Goal: Communication & Community: Answer question/provide support

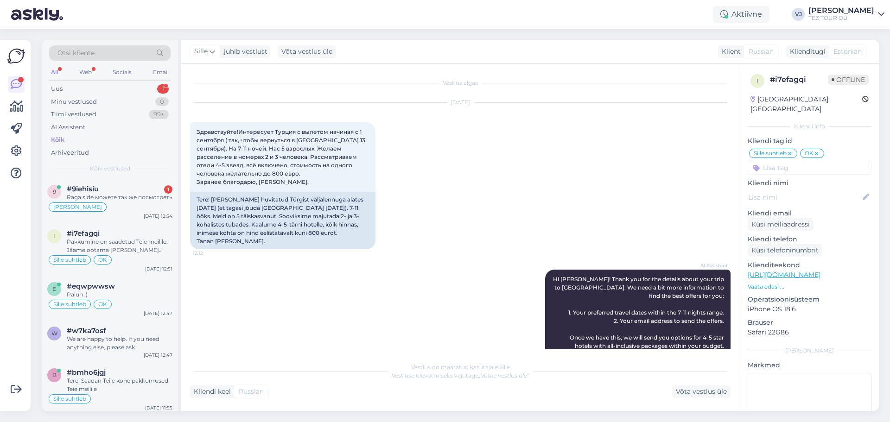
scroll to position [719, 0]
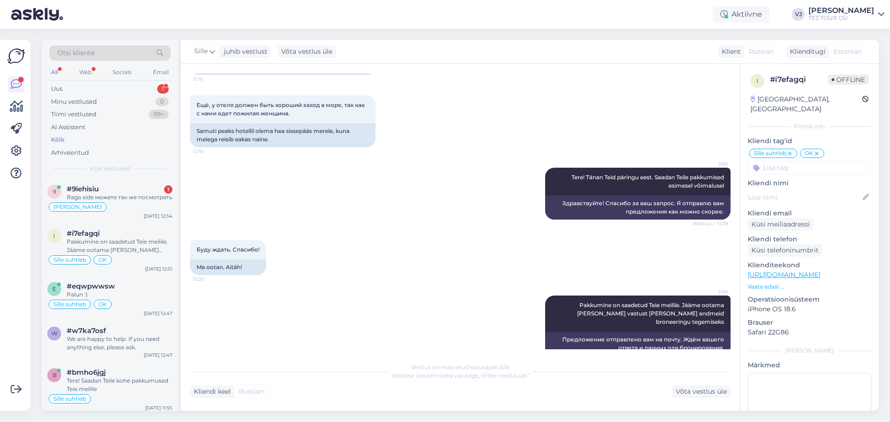
click at [248, 195] on div "Sille Tere! Tänan Teid päringu eest. Saadan Teile pakkumised esimesel võimaluse…" at bounding box center [460, 194] width 540 height 72
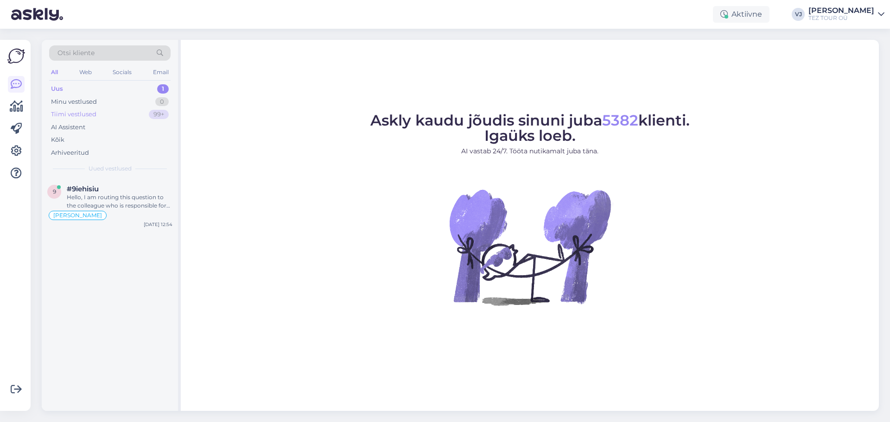
click at [125, 113] on div "Tiimi vestlused 99+" at bounding box center [109, 114] width 121 height 13
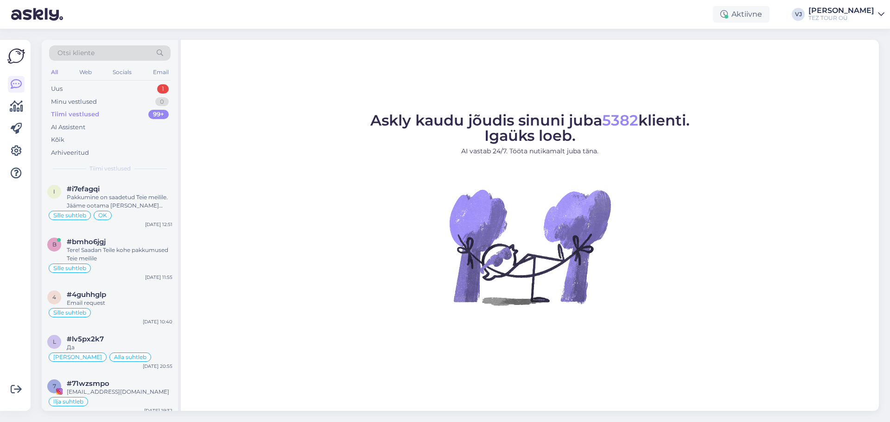
click at [132, 81] on div "Otsi kliente All Web Socials Email Uus 1 Minu vestlused 0 Tiimi vestlused 99+ A…" at bounding box center [110, 109] width 136 height 139
click at [131, 92] on div "Uus 1" at bounding box center [109, 89] width 121 height 13
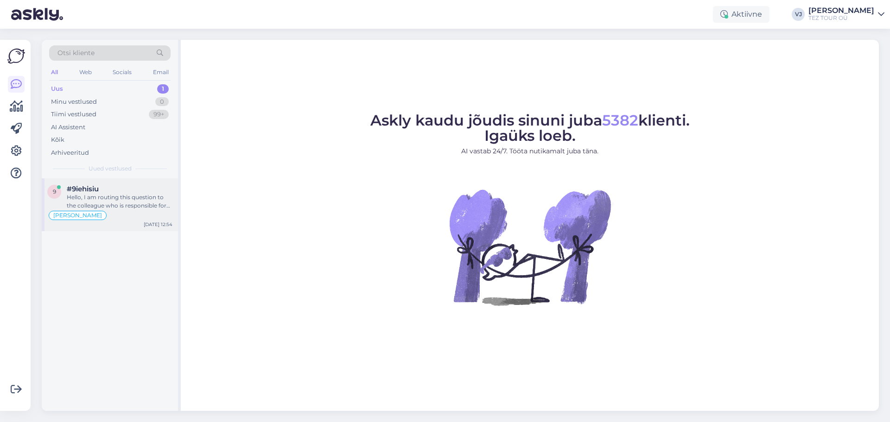
click at [121, 189] on div "#9iehisiu" at bounding box center [120, 189] width 106 height 8
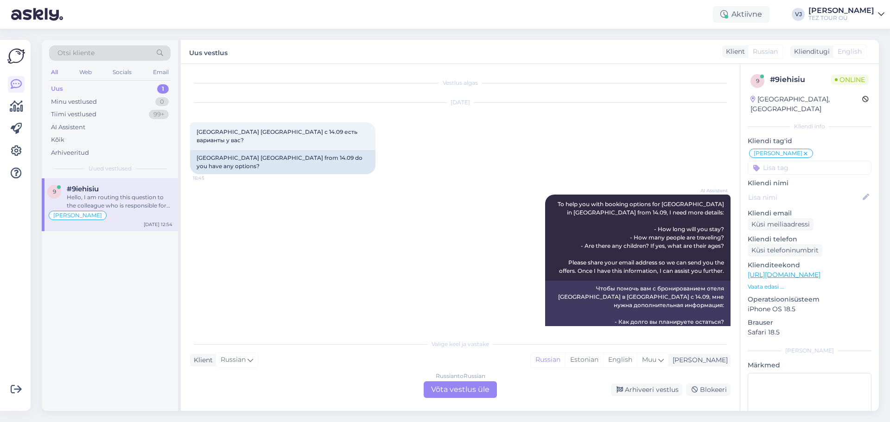
scroll to position [845, 0]
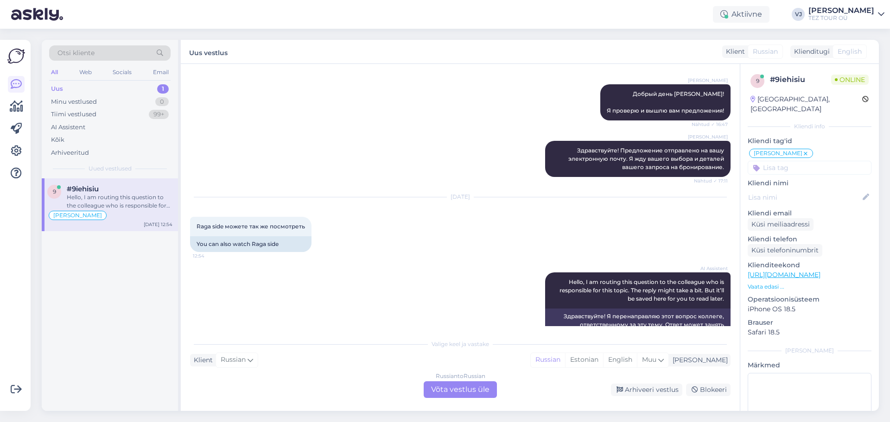
click at [462, 389] on div "Russian to Russian Võta vestlus üle" at bounding box center [460, 389] width 73 height 17
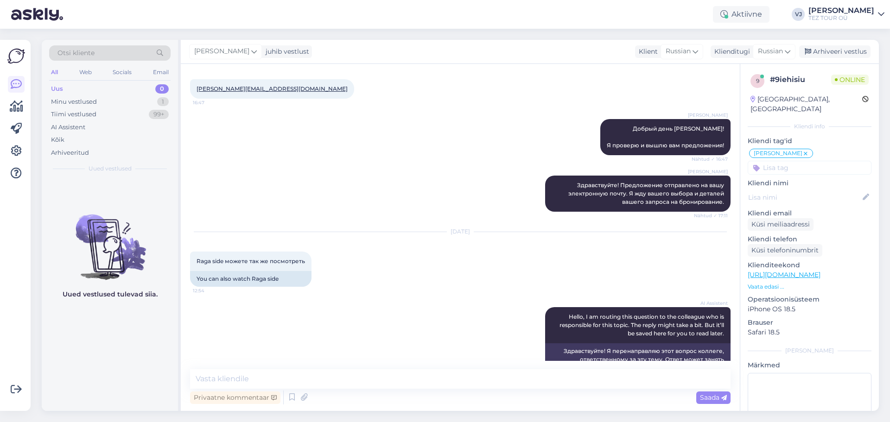
click at [503, 253] on div "Aug 19 2025 Raga side можете так же посмотреть 12:54 You can also watch Raga si…" at bounding box center [460, 259] width 540 height 75
click at [366, 337] on div "AI Assistent Hello, I am routing this question to the colleague who is responsi…" at bounding box center [460, 345] width 540 height 97
click at [379, 379] on textarea at bounding box center [460, 378] width 540 height 19
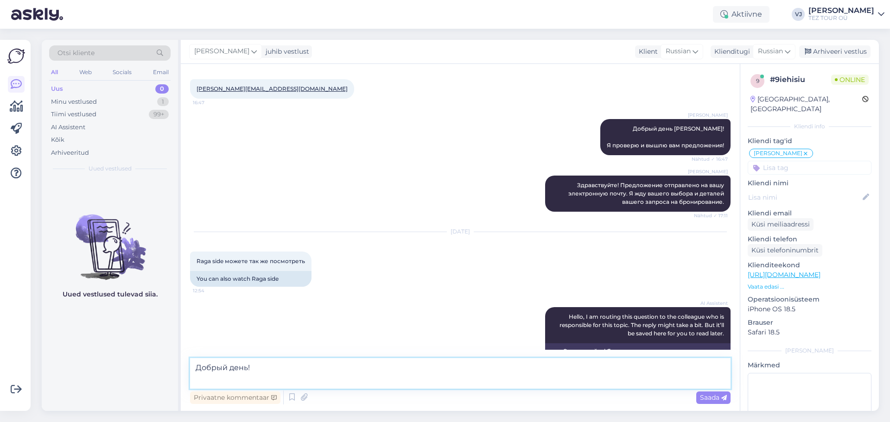
scroll to position [822, 0]
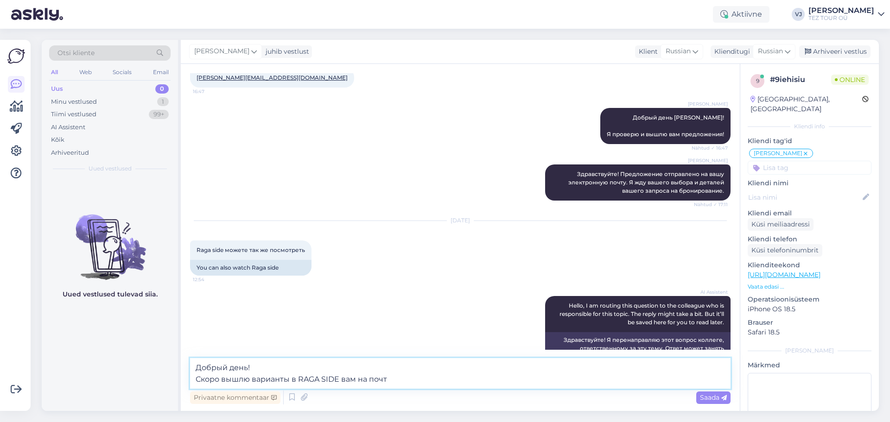
type textarea "Добрый день! Скоро вышлю варианты в RAGA SIDE вам на почту"
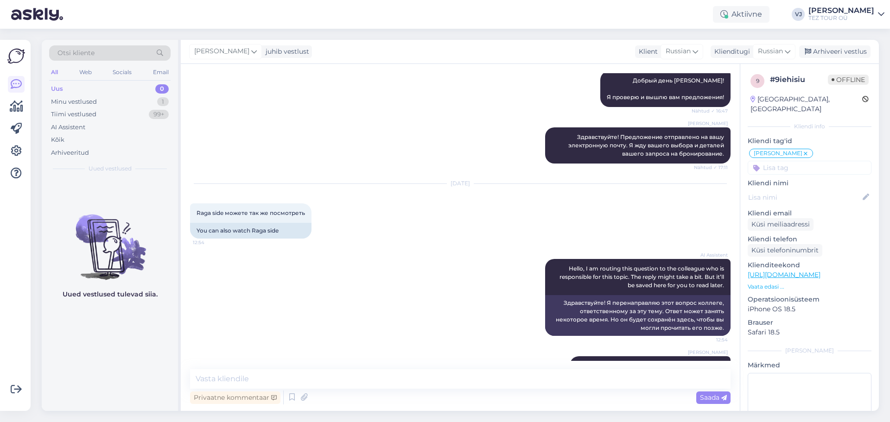
click at [240, 422] on div "Otsi kliente All Web Socials Email Uus 0 Minu vestlused 1 Tiimi vestlused 99+ A…" at bounding box center [463, 226] width 854 height 394
click at [842, 47] on div "Arhiveeri vestlus" at bounding box center [834, 51] width 71 height 13
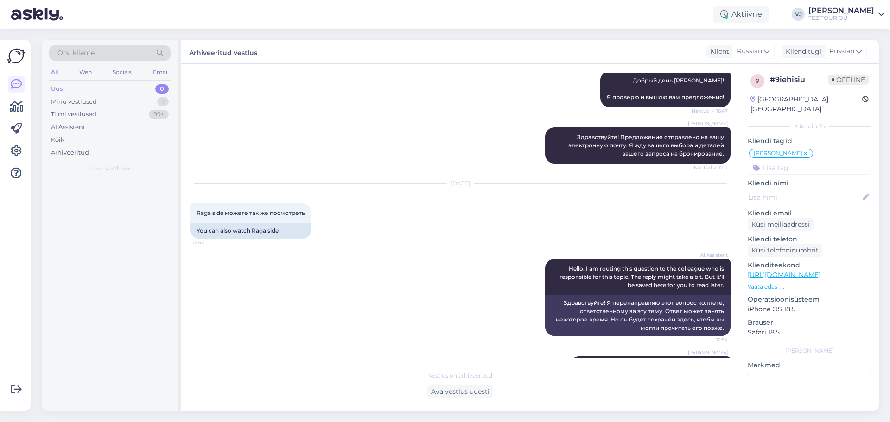
scroll to position [862, 0]
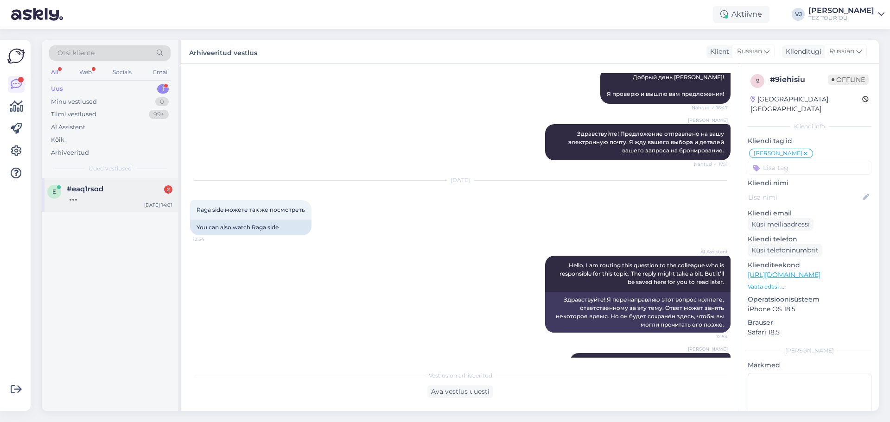
click at [99, 200] on div at bounding box center [120, 197] width 106 height 8
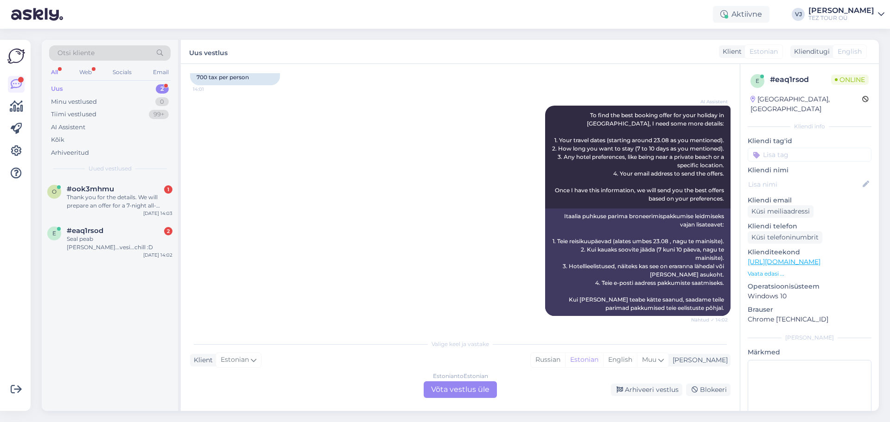
scroll to position [339, 0]
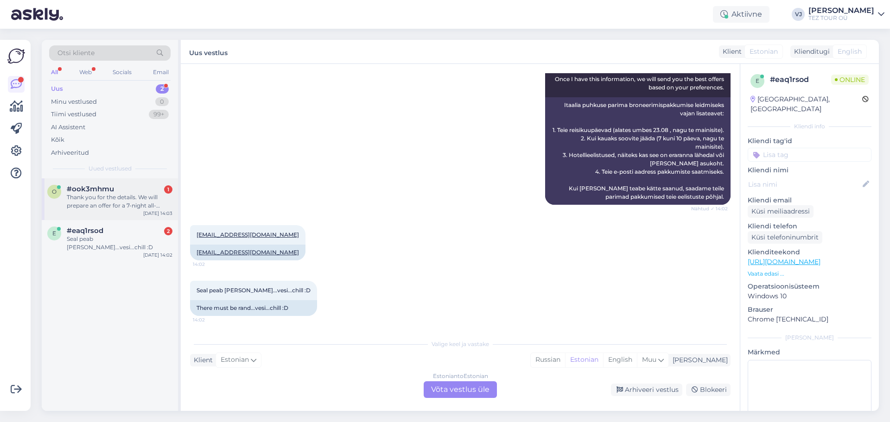
click at [129, 198] on div "Thank you for the details. We will prepare an offer for a 7-night all-inclusive…" at bounding box center [120, 201] width 106 height 17
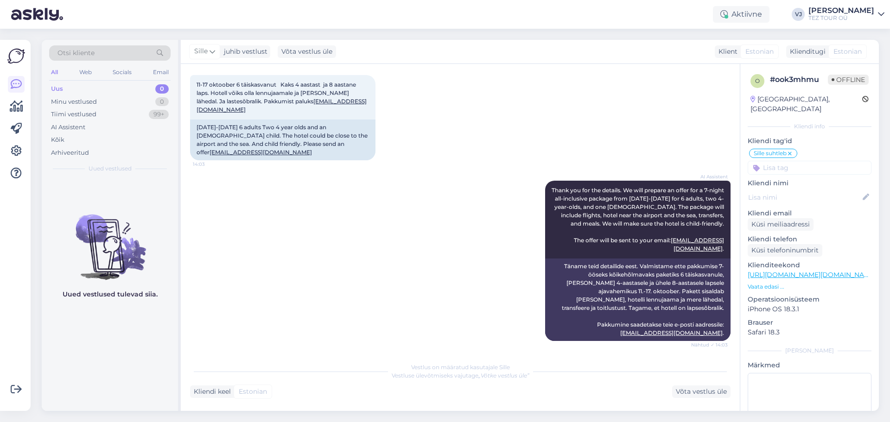
scroll to position [399, 0]
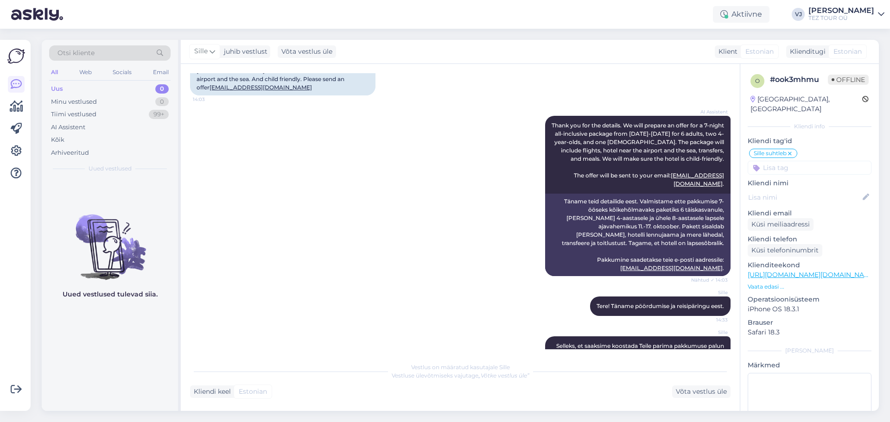
click at [286, 171] on div "AI Assistent Thank you for the details. We will prepare an offer for a 7-night …" at bounding box center [460, 196] width 540 height 181
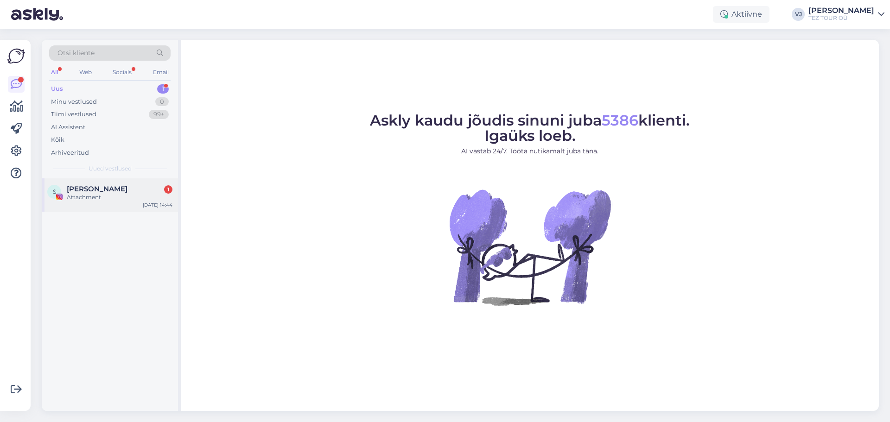
click at [77, 183] on div "S [PERSON_NAME] 1 Attachment [DATE] 14:44" at bounding box center [110, 194] width 136 height 33
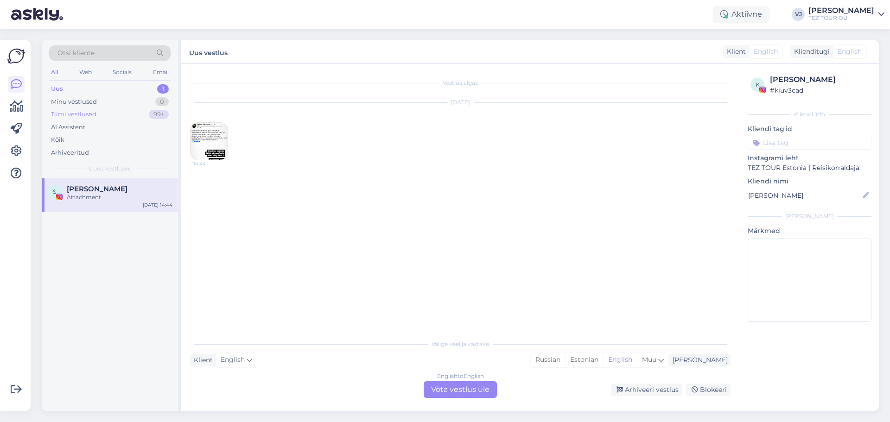
click at [87, 115] on div "Tiimi vestlused" at bounding box center [73, 114] width 45 height 9
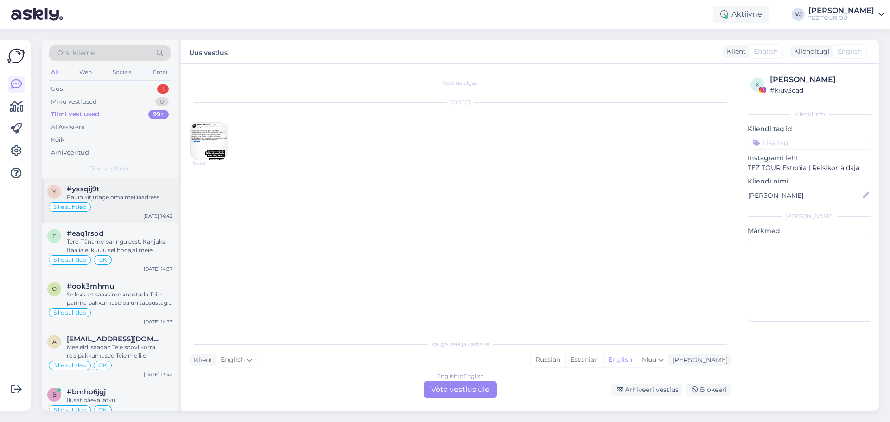
click at [120, 200] on div "Palun kirjutage oma meiliaadress" at bounding box center [120, 197] width 106 height 8
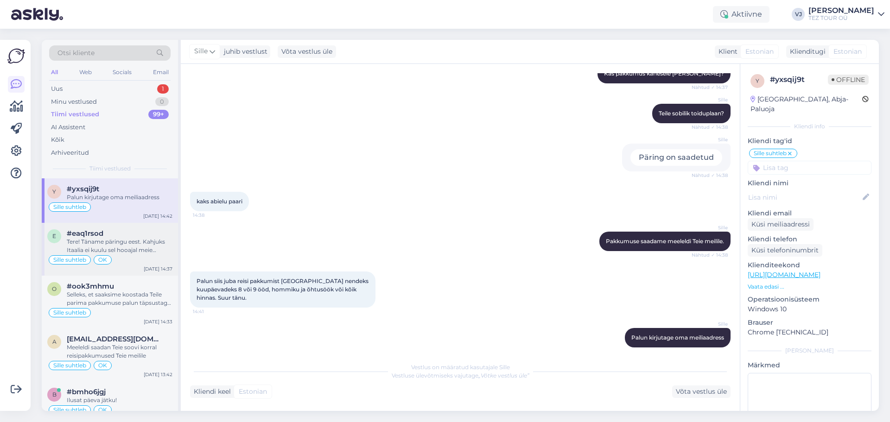
scroll to position [0, 0]
click at [128, 233] on div "#eaq1rsod" at bounding box center [120, 233] width 106 height 8
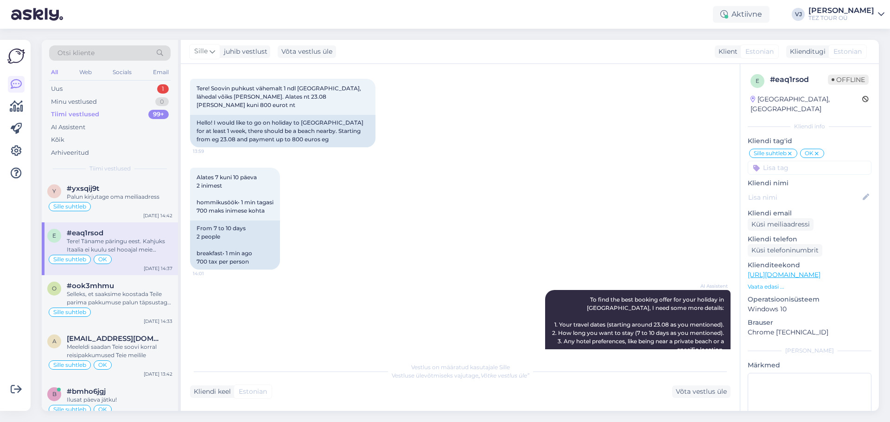
scroll to position [0, 0]
